Goal: Information Seeking & Learning: Find specific fact

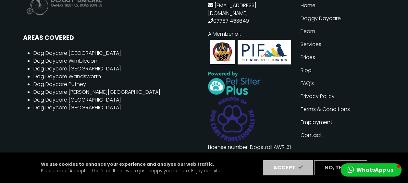
scroll to position [1511, 0]
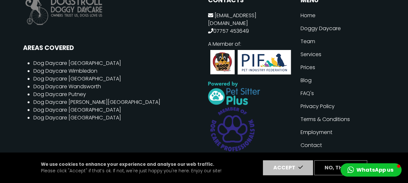
click at [81, 83] on link "Dog Daycare Wandsworth" at bounding box center [67, 86] width 68 height 7
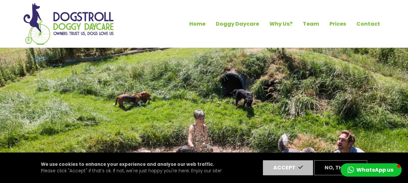
click at [289, 24] on link "Why Us?" at bounding box center [280, 24] width 33 height 11
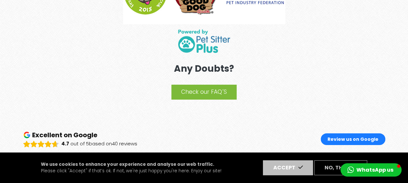
scroll to position [1137, 0]
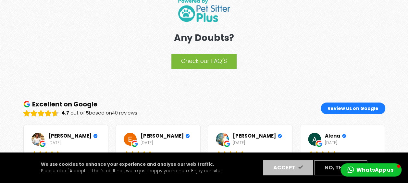
click at [221, 64] on link "Check our FAQ´S" at bounding box center [203, 61] width 65 height 15
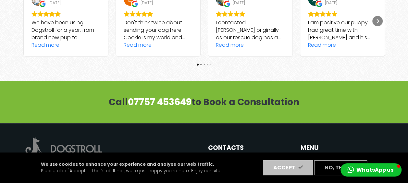
scroll to position [1267, 0]
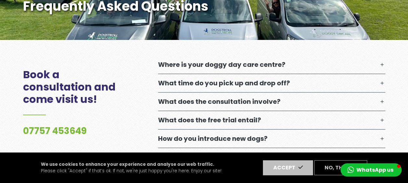
scroll to position [195, 0]
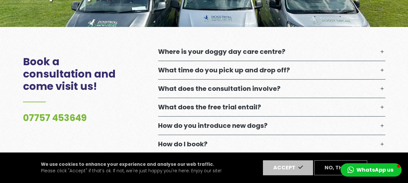
click at [224, 55] on p "Where is your doggy day care centre?" at bounding box center [221, 52] width 127 height 8
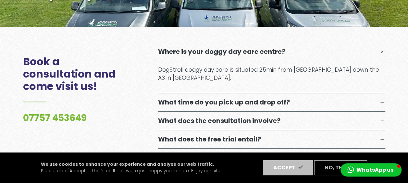
click at [224, 55] on p "Where is your doggy day care centre?" at bounding box center [221, 52] width 127 height 8
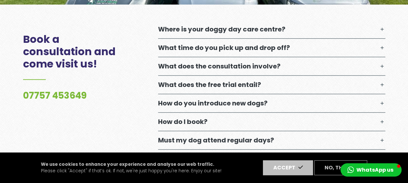
scroll to position [227, 0]
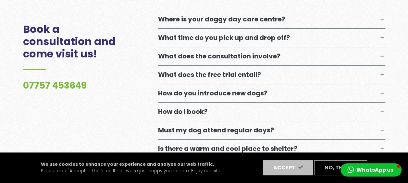
click at [230, 43] on button "What time do you pick up and drop off?" at bounding box center [271, 38] width 227 height 18
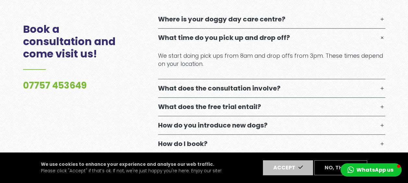
click at [230, 43] on button "What time do you pick up and drop off?" at bounding box center [271, 38] width 227 height 18
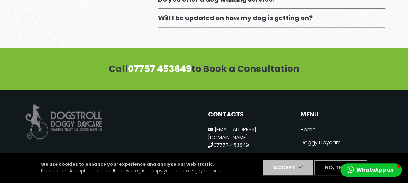
scroll to position [487, 0]
